Goal: Task Accomplishment & Management: Use online tool/utility

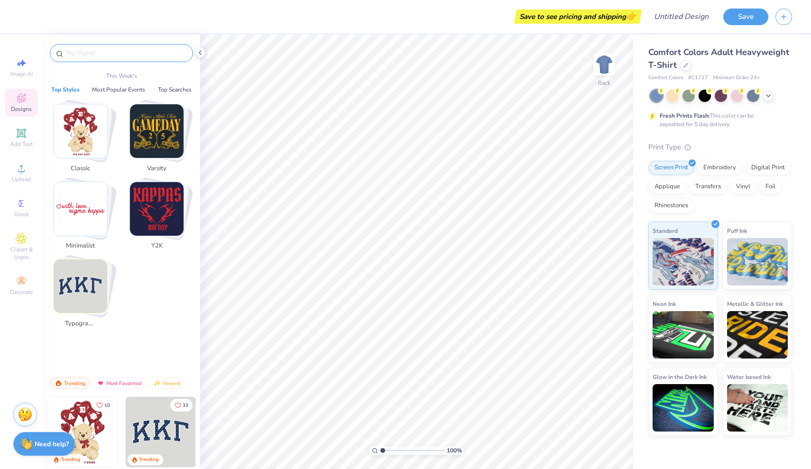
click at [130, 49] on input "text" at bounding box center [125, 52] width 121 height 9
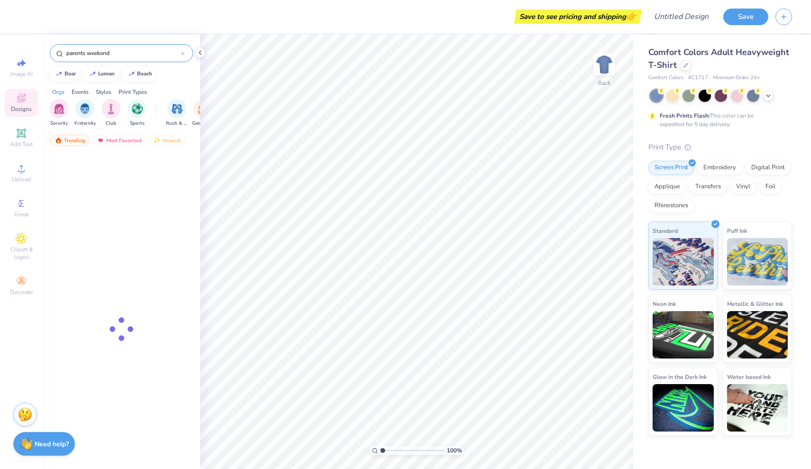
type input "parents weekend"
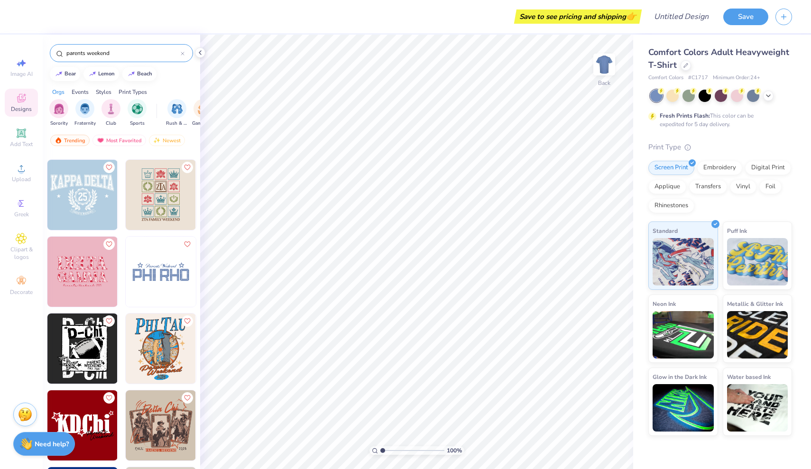
scroll to position [458, 0]
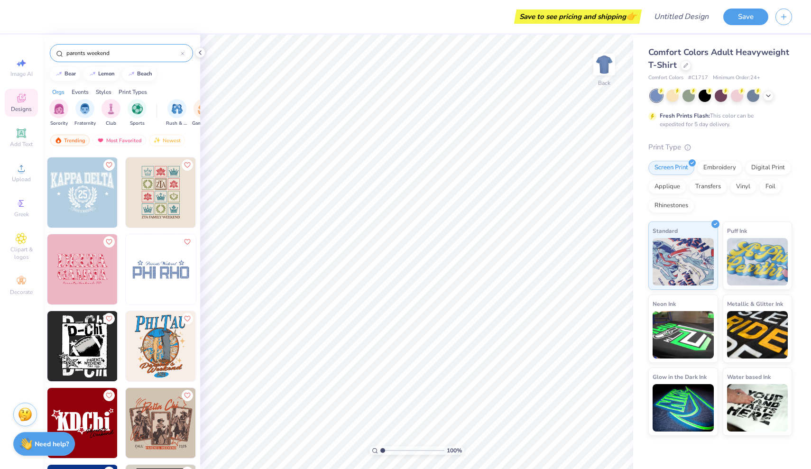
click at [79, 341] on img at bounding box center [82, 346] width 70 height 70
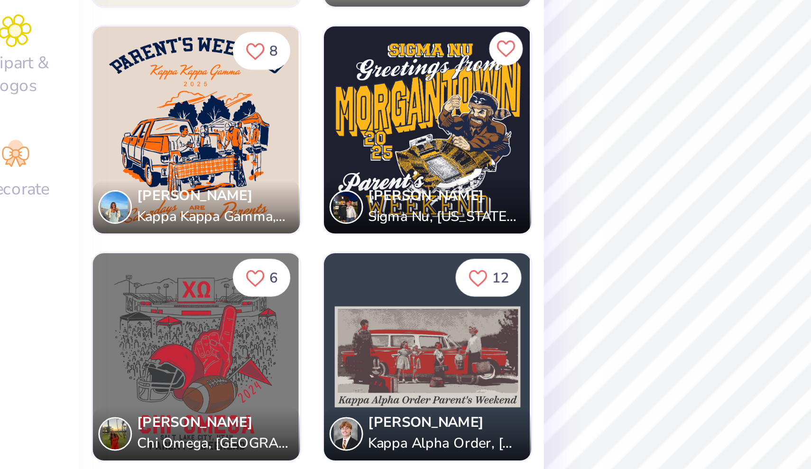
scroll to position [899, 0]
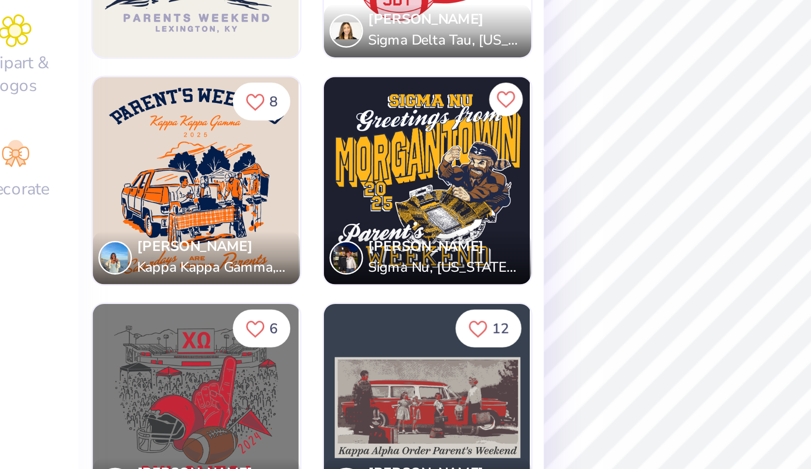
click at [156, 254] on img at bounding box center [161, 289] width 70 height 70
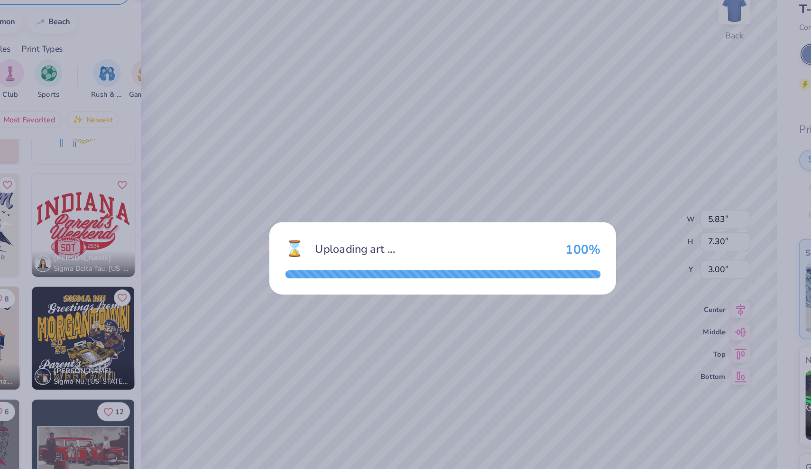
type input "12.08"
type input "11.32"
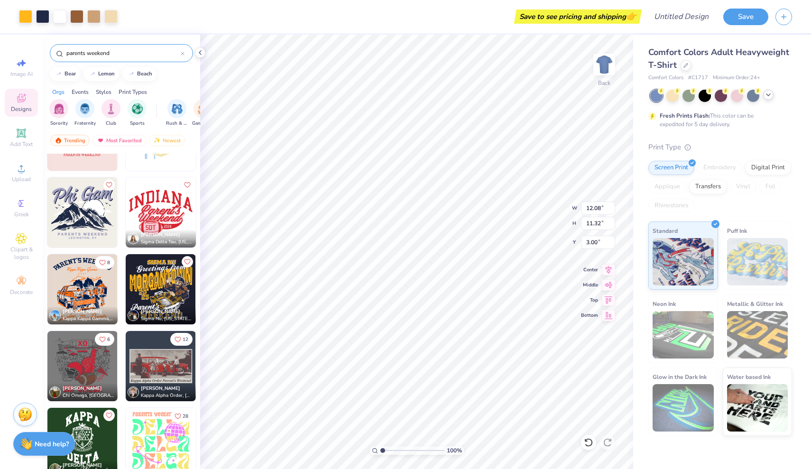
click at [768, 94] on icon at bounding box center [768, 95] width 8 height 8
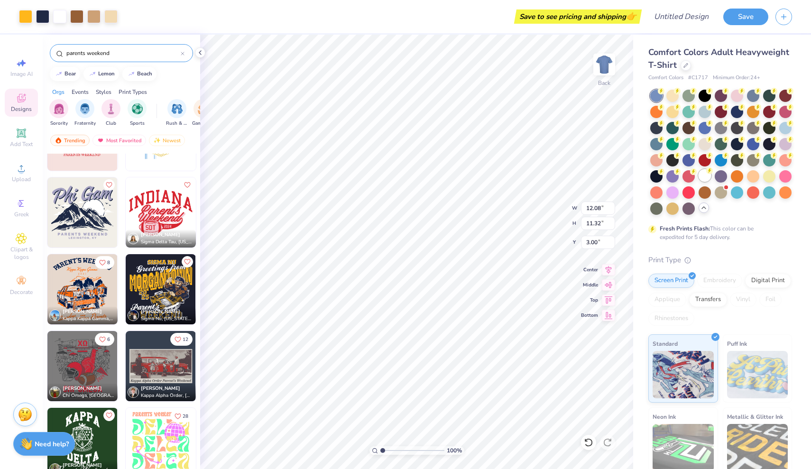
click at [707, 176] on div at bounding box center [704, 175] width 12 height 12
type input "12.50"
type input "5.83"
type input "7.30"
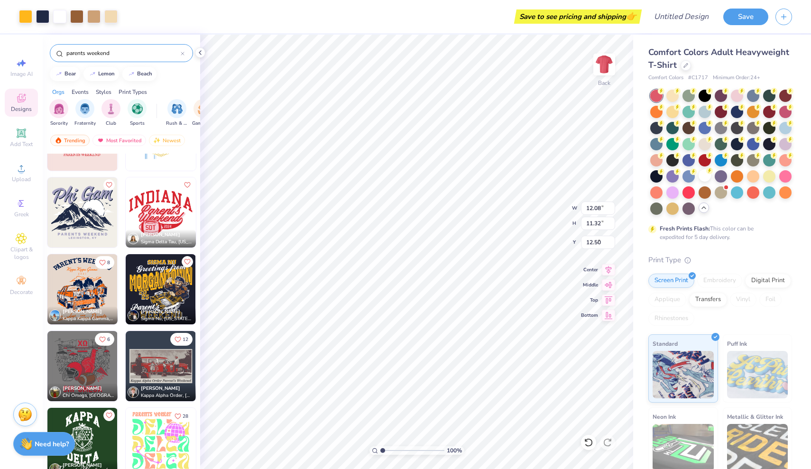
type input "3.00"
click at [664, 94] on g at bounding box center [661, 91] width 7 height 7
click at [664, 94] on circle at bounding box center [661, 91] width 7 height 7
type input "4.83"
click at [697, 172] on div at bounding box center [721, 152] width 142 height 125
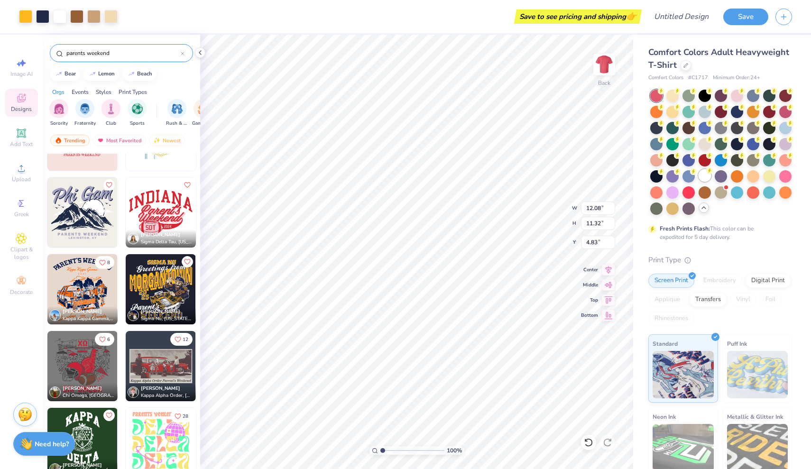
click at [702, 176] on div at bounding box center [704, 175] width 12 height 12
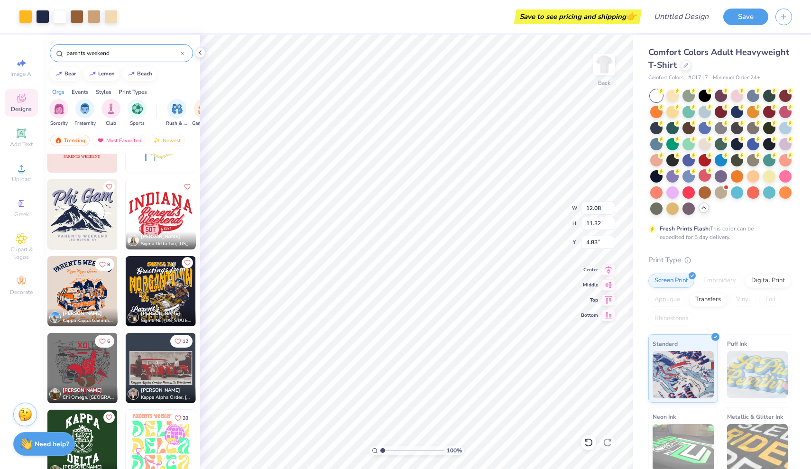
click at [187, 261] on icon "Like" at bounding box center [187, 262] width 7 height 7
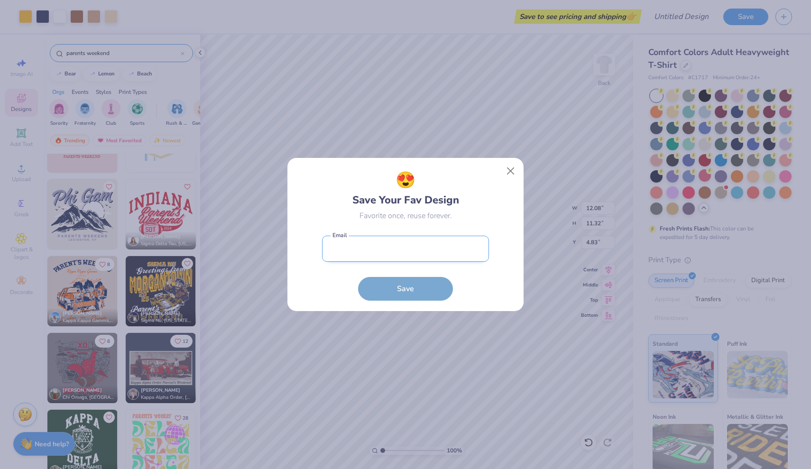
click at [376, 247] on input "email" at bounding box center [405, 249] width 167 height 26
type input "[EMAIL_ADDRESS][DOMAIN_NAME]"
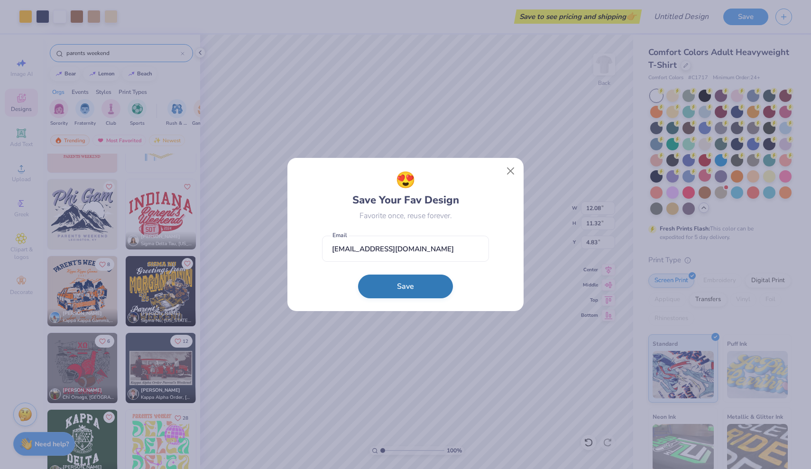
click at [393, 289] on button "Save" at bounding box center [405, 287] width 95 height 24
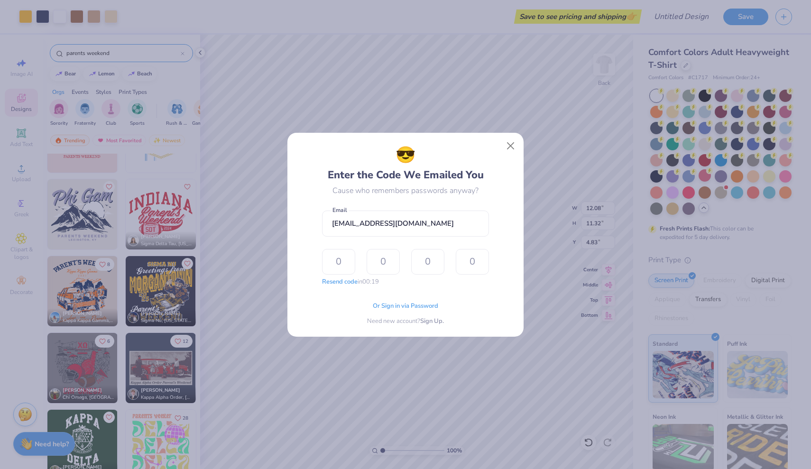
type input "5"
type input "3"
type input "9"
type input "3"
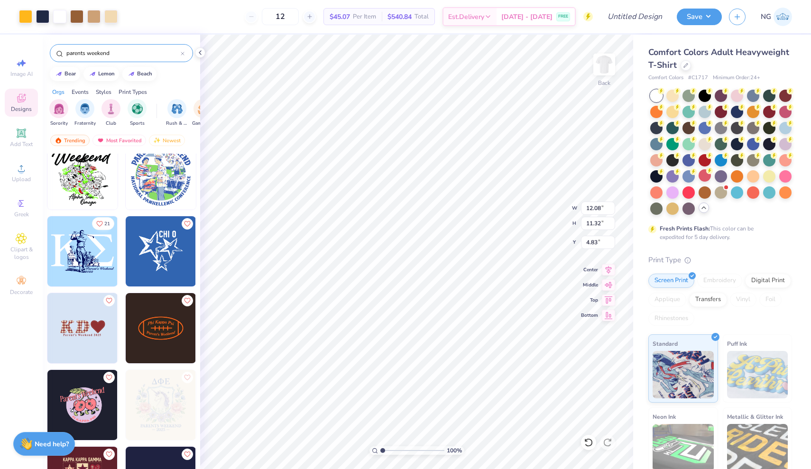
scroll to position [1248, 0]
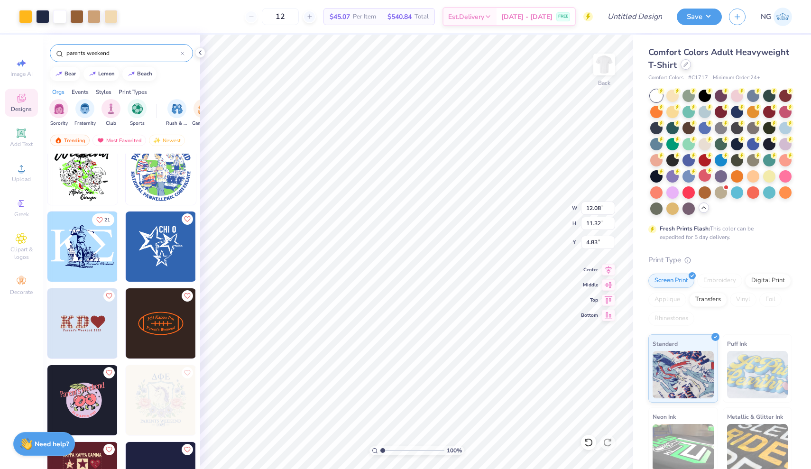
click at [684, 65] on icon at bounding box center [685, 64] width 5 height 5
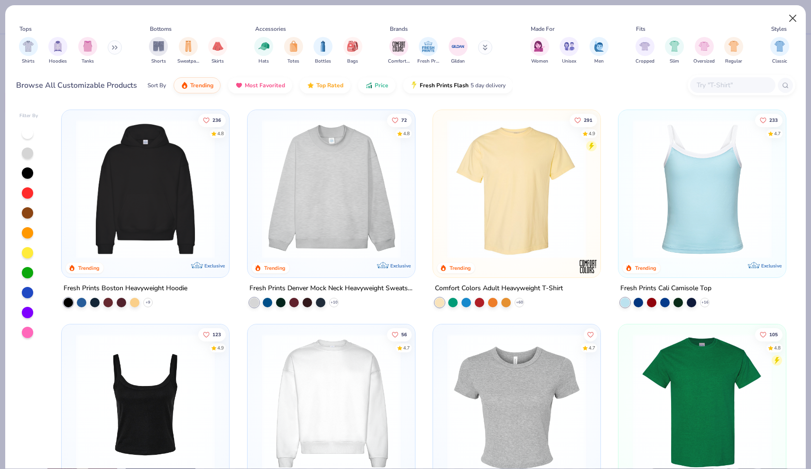
click at [791, 21] on button "Close" at bounding box center [793, 18] width 18 height 18
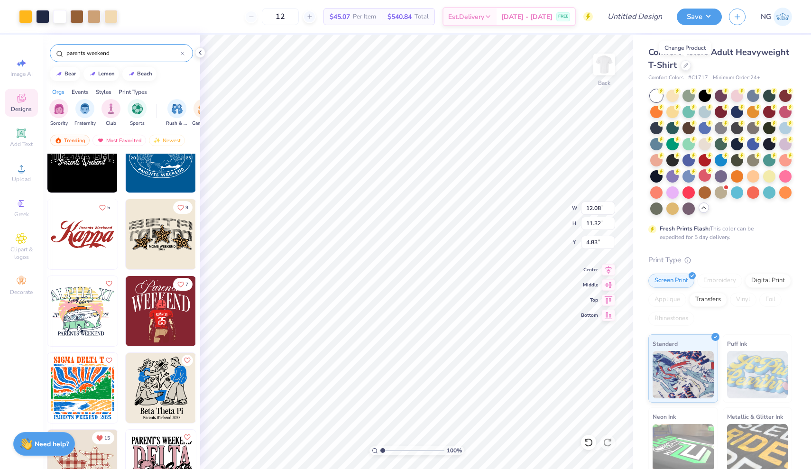
scroll to position [2569, 0]
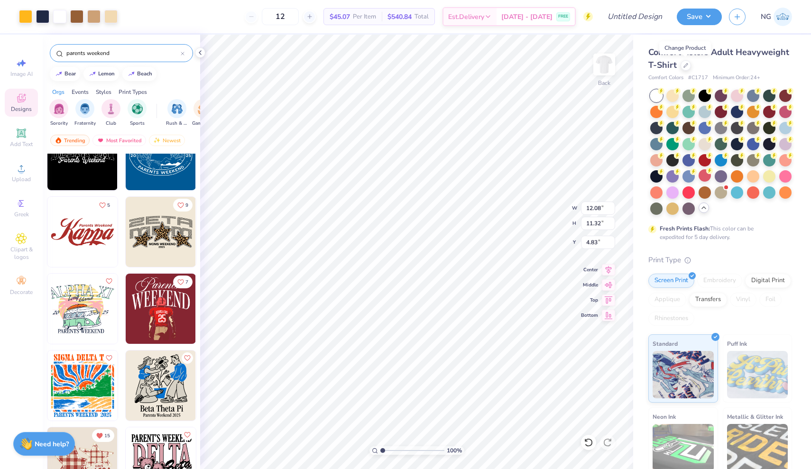
click at [146, 323] on img at bounding box center [161, 309] width 70 height 70
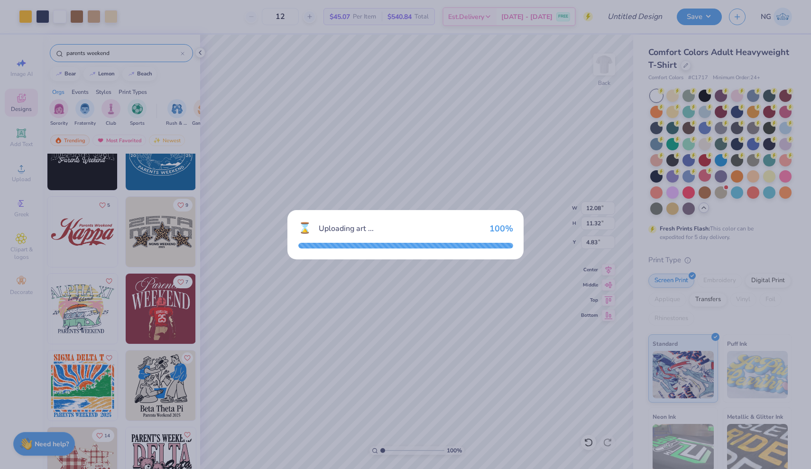
type input "10.82"
type input "11.71"
type input "3.00"
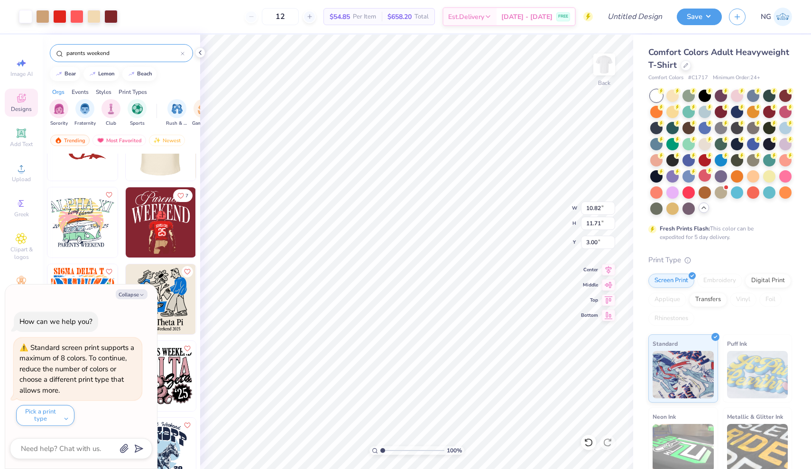
scroll to position [2657, 0]
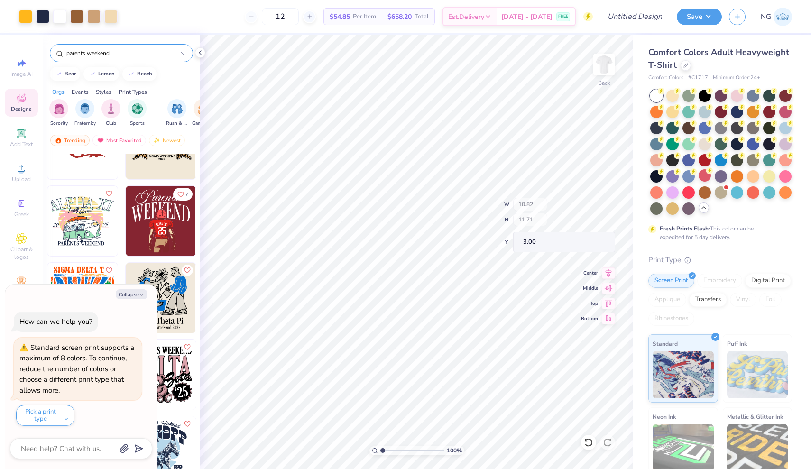
type textarea "x"
type input "12.08"
type input "11.32"
type input "4.83"
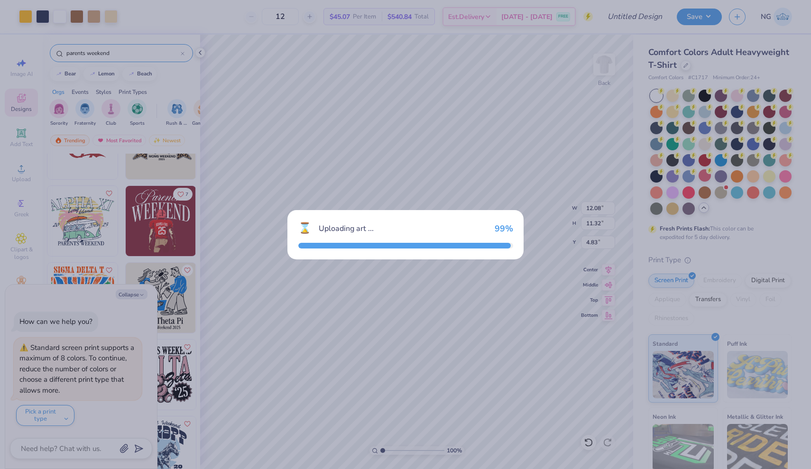
type textarea "x"
type input "10.82"
type input "11.71"
type input "3.00"
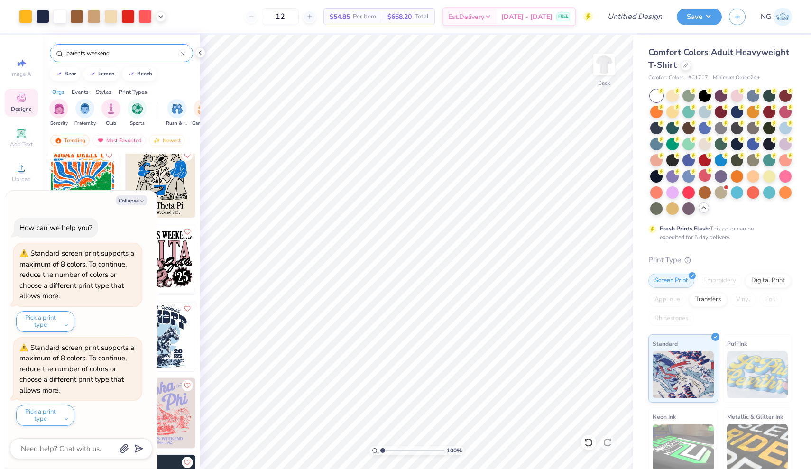
scroll to position [2771, 0]
click at [130, 205] on button "Collapse" at bounding box center [132, 200] width 32 height 10
type textarea "x"
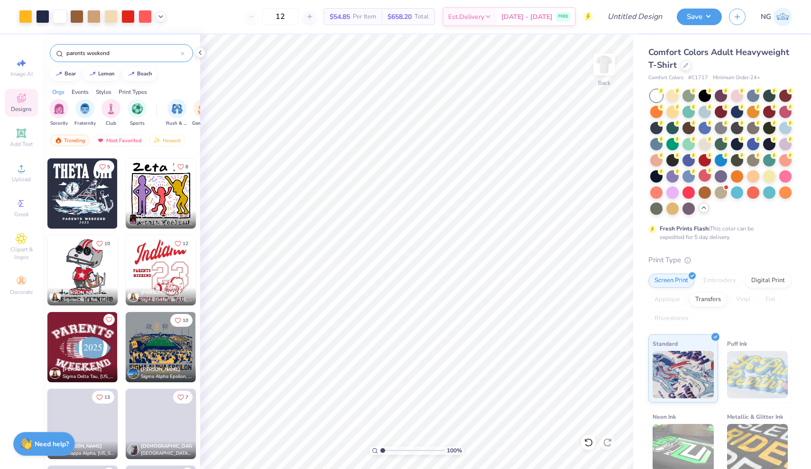
scroll to position [5233, 0]
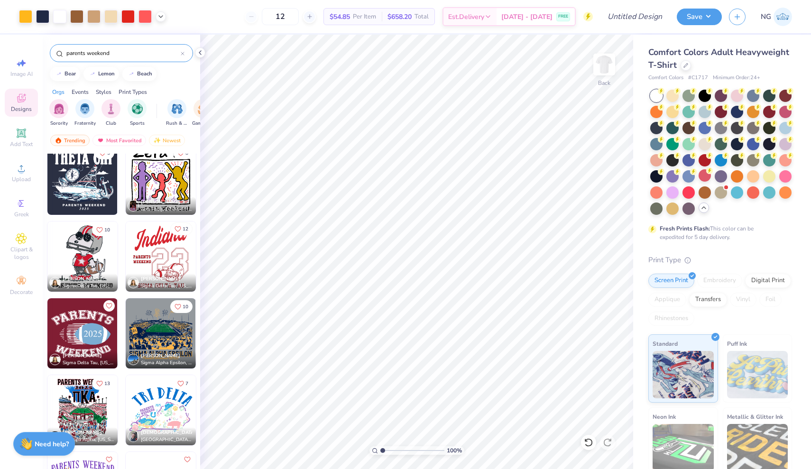
click at [178, 229] on icon "Like" at bounding box center [177, 229] width 7 height 7
click at [777, 15] on img at bounding box center [782, 17] width 18 height 18
